Goal: Transaction & Acquisition: Purchase product/service

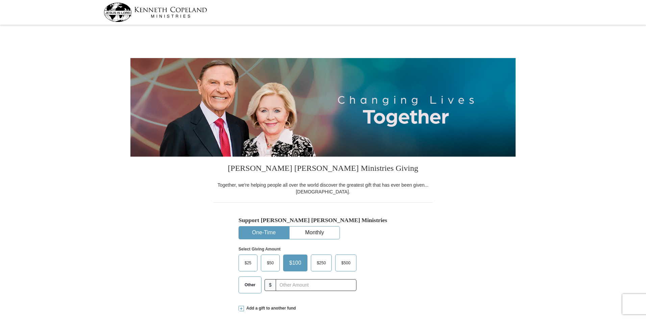
select select "IN"
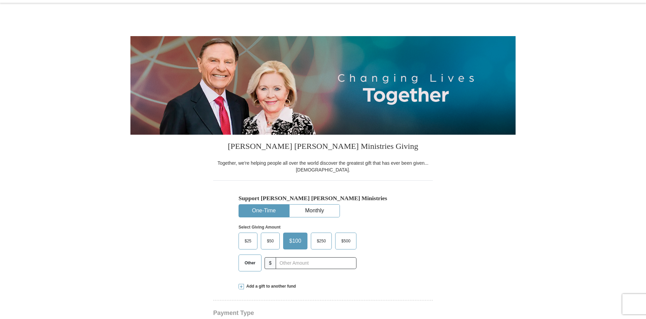
scroll to position [34, 0]
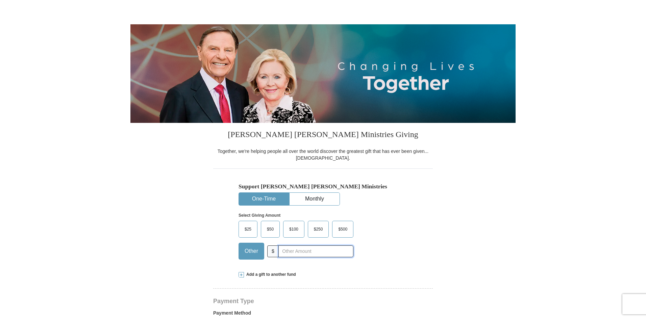
click at [291, 256] on input "text" at bounding box center [316, 252] width 75 height 12
type input "400"
click at [432, 236] on div "Support Kenneth Copeland Ministries One-Time Monthly Select Giving Amount Amoun…" at bounding box center [323, 217] width 220 height 96
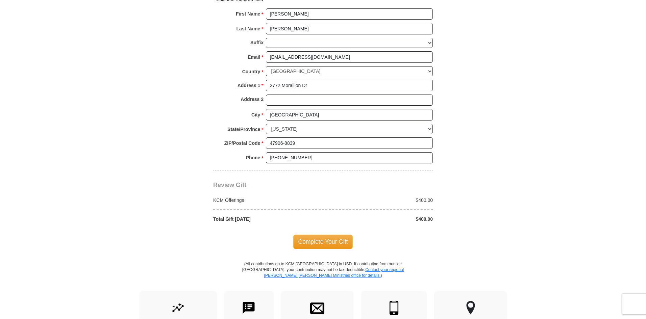
scroll to position [473, 0]
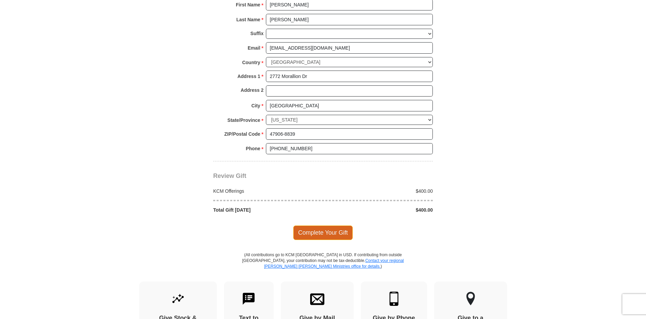
click at [330, 235] on span "Complete Your Gift" at bounding box center [323, 233] width 60 height 14
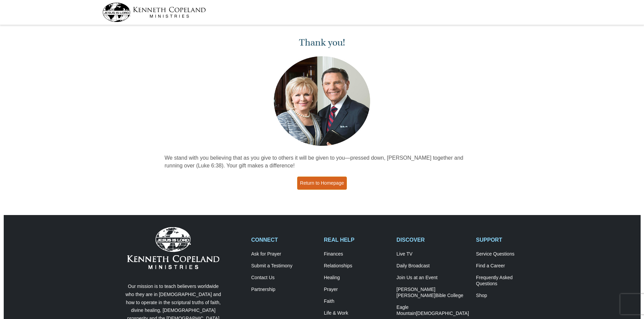
click at [331, 183] on link "Return to Homepage" at bounding box center [322, 183] width 50 height 13
